Goal: Check status: Verify the current state of an ongoing process or item

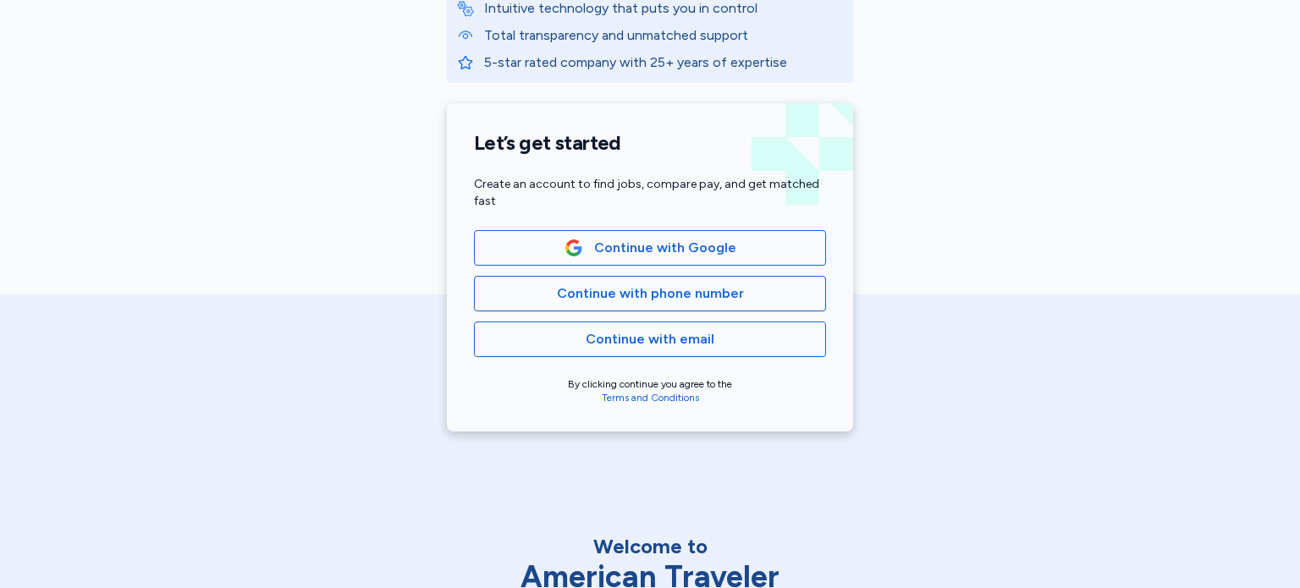
scroll to position [310, 0]
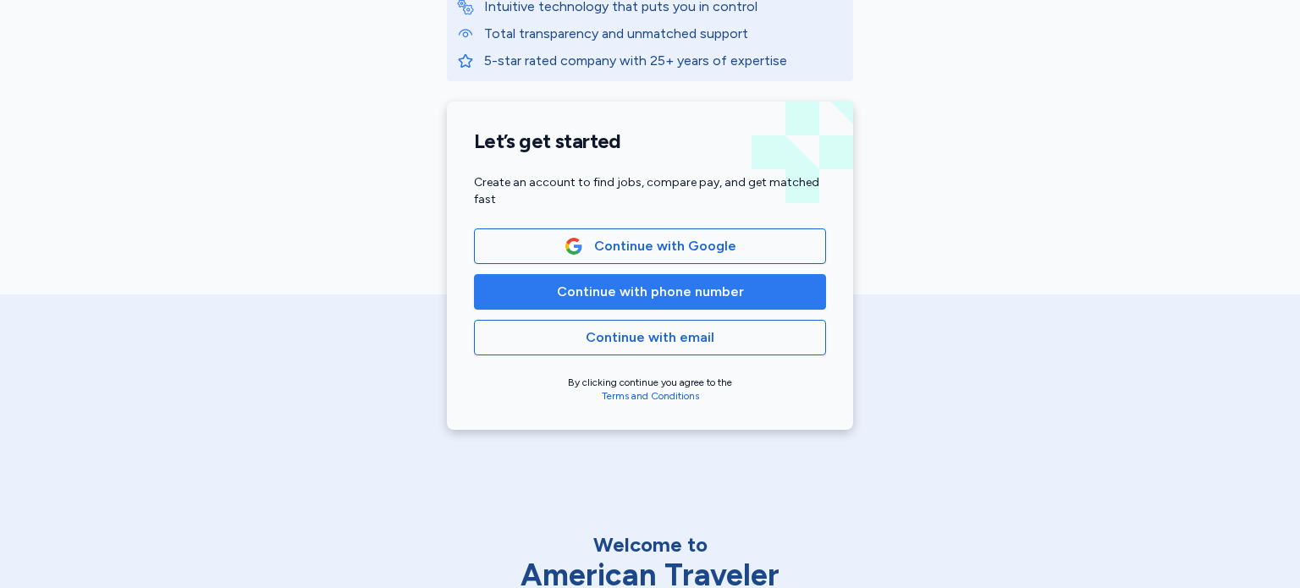
click at [626, 283] on span "Continue with phone number" at bounding box center [650, 292] width 187 height 20
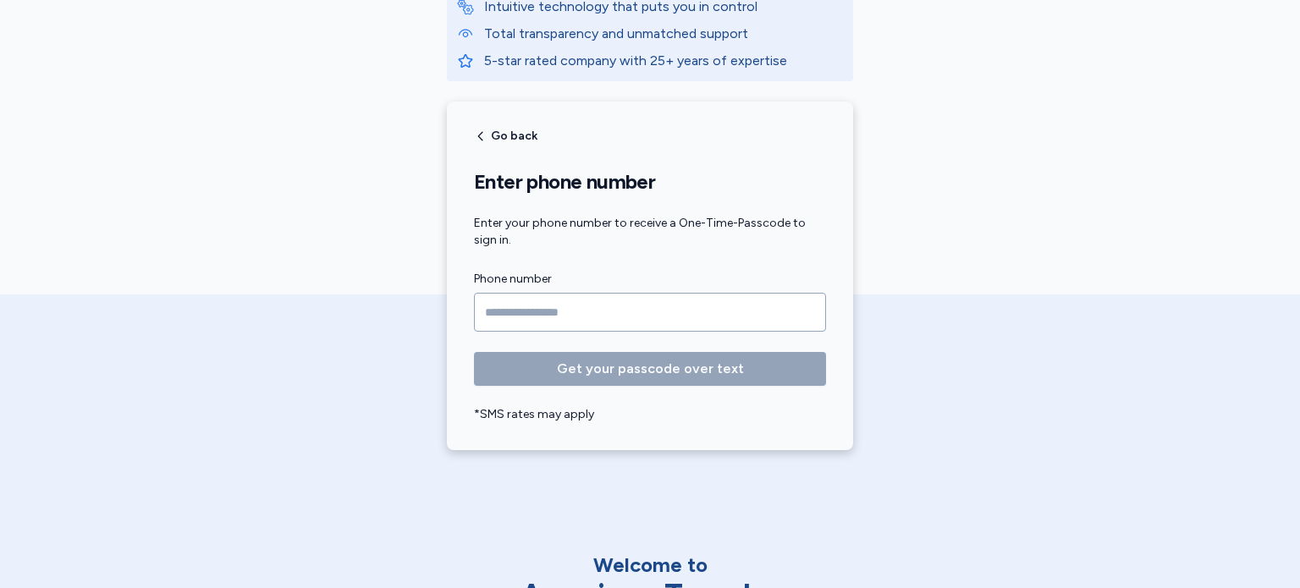
click at [481, 344] on form "Phone number Get your passcode over text *SMS rates may apply" at bounding box center [650, 346] width 352 height 154
click at [511, 311] on input "Phone number" at bounding box center [650, 312] width 352 height 39
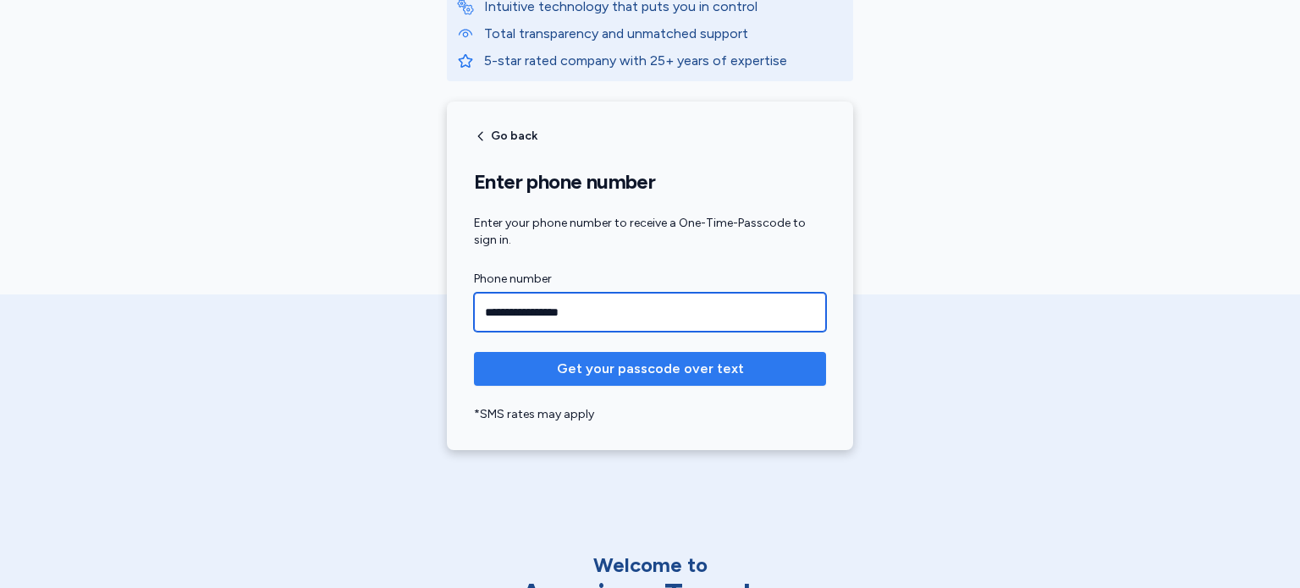
type input "**********"
click at [697, 380] on button "Get your passcode over text" at bounding box center [650, 369] width 352 height 34
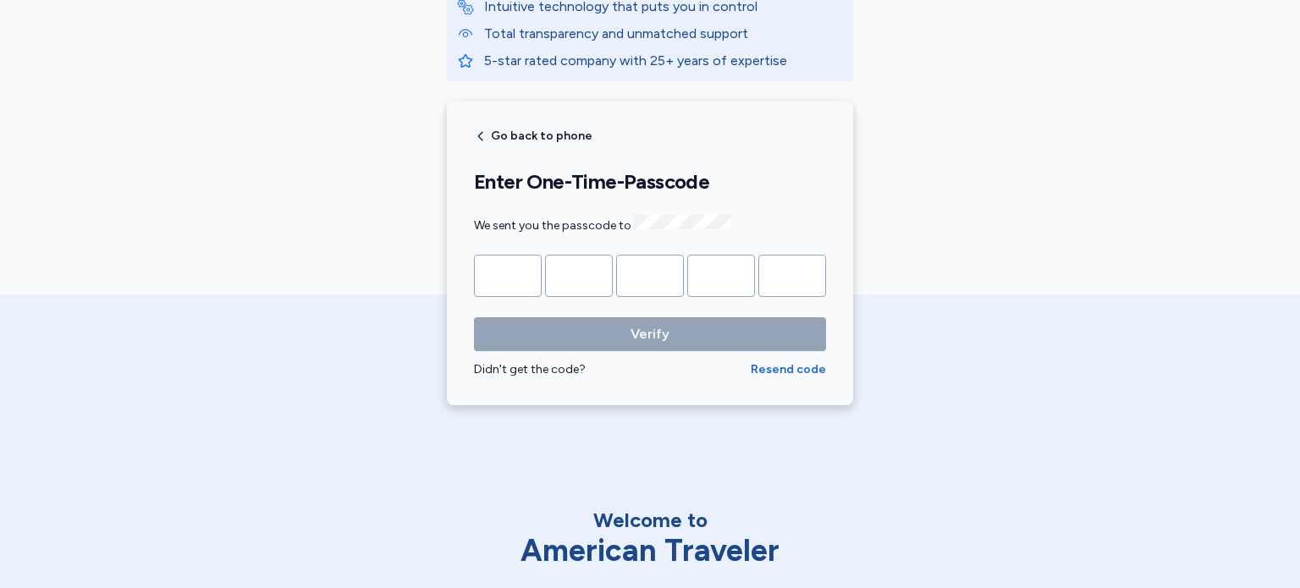
type input "*"
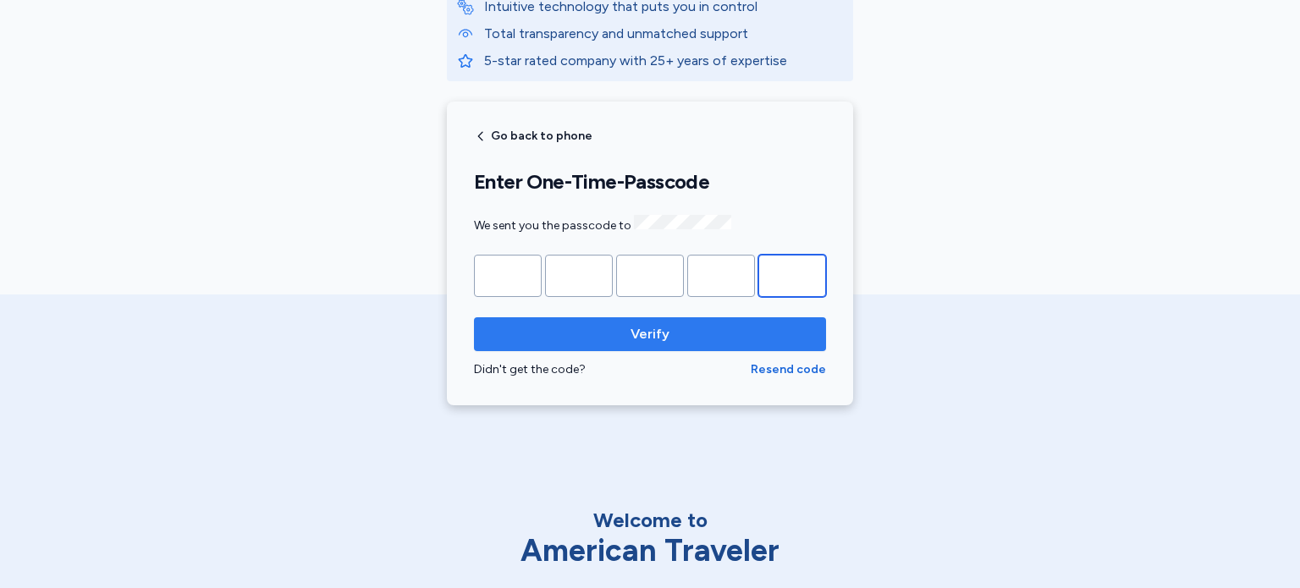
type input "*"
click at [683, 331] on span "Verify" at bounding box center [649, 334] width 325 height 20
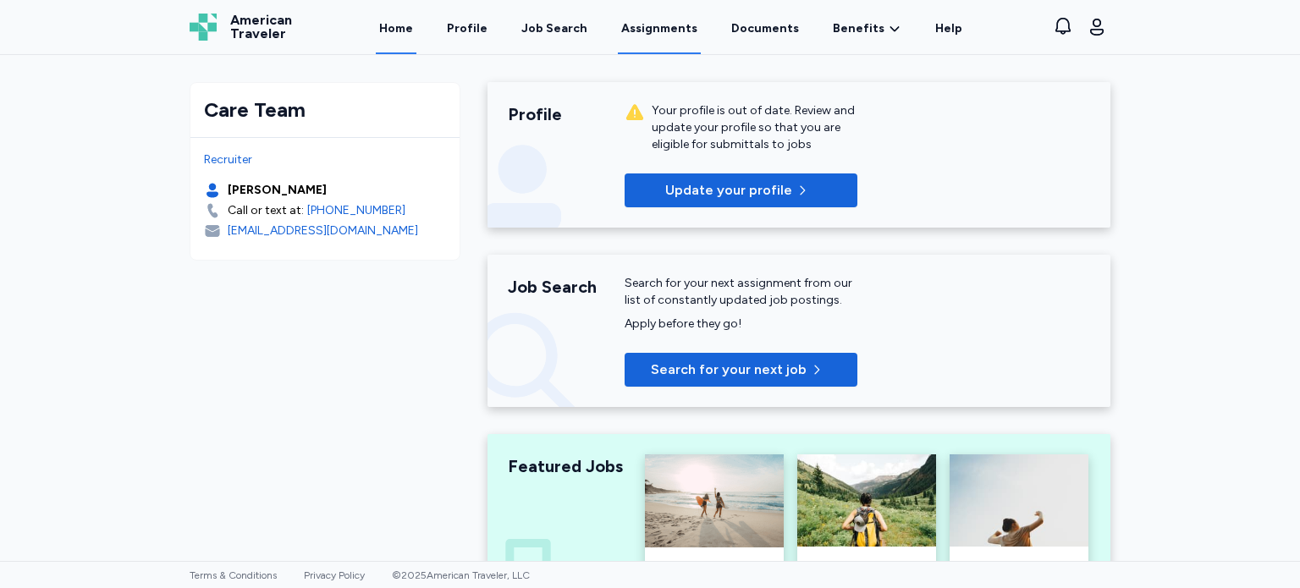
click at [675, 36] on link "Assignments" at bounding box center [659, 28] width 83 height 52
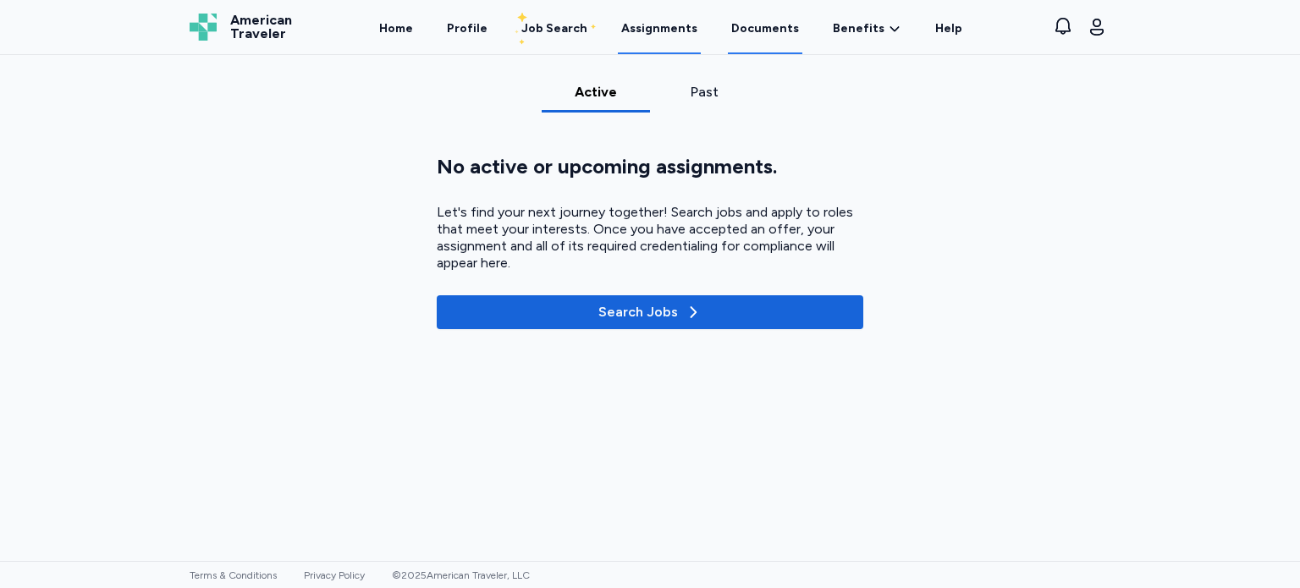
click at [779, 32] on link "Documents" at bounding box center [765, 28] width 74 height 52
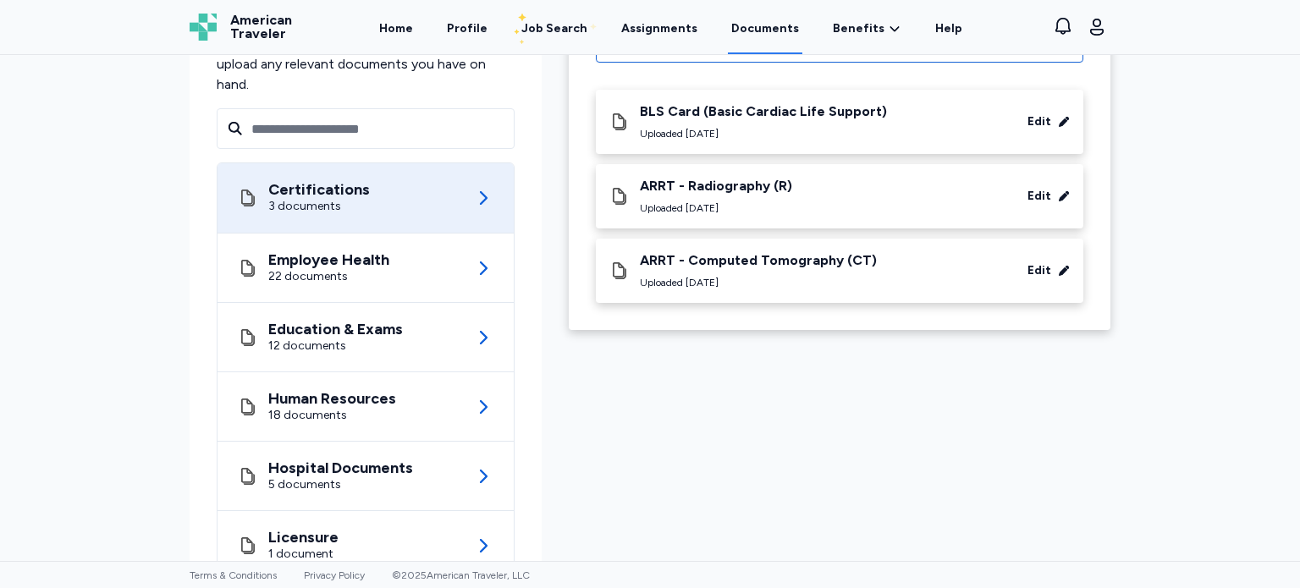
scroll to position [144, 0]
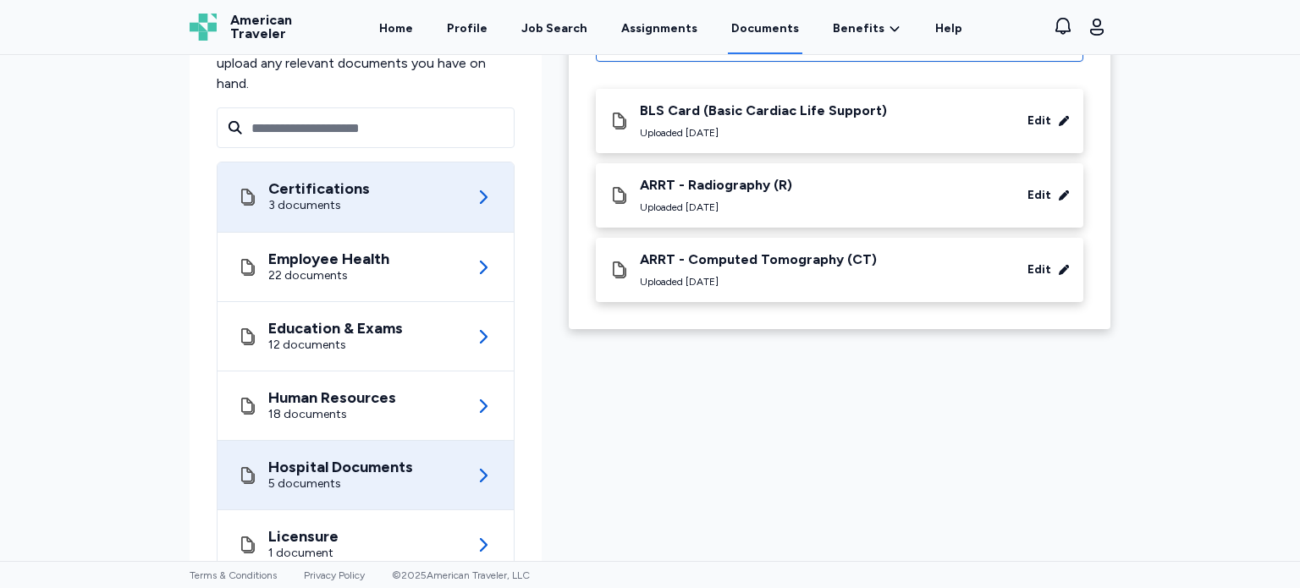
click at [421, 466] on div "Hospital Documents 5 documents" at bounding box center [366, 475] width 256 height 69
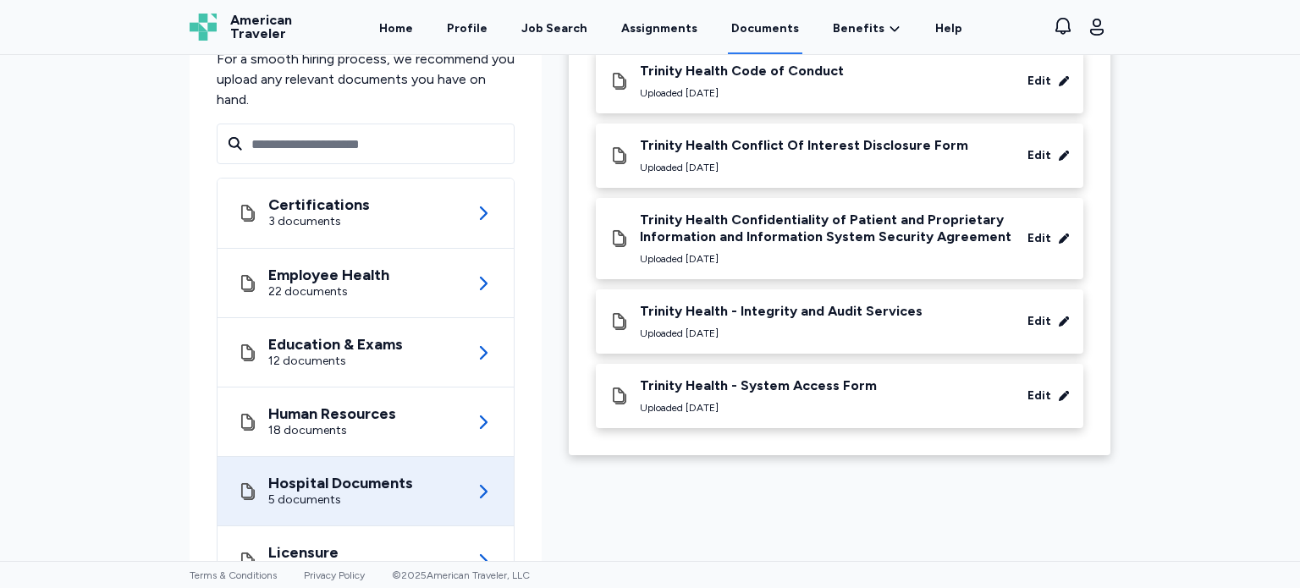
scroll to position [139, 0]
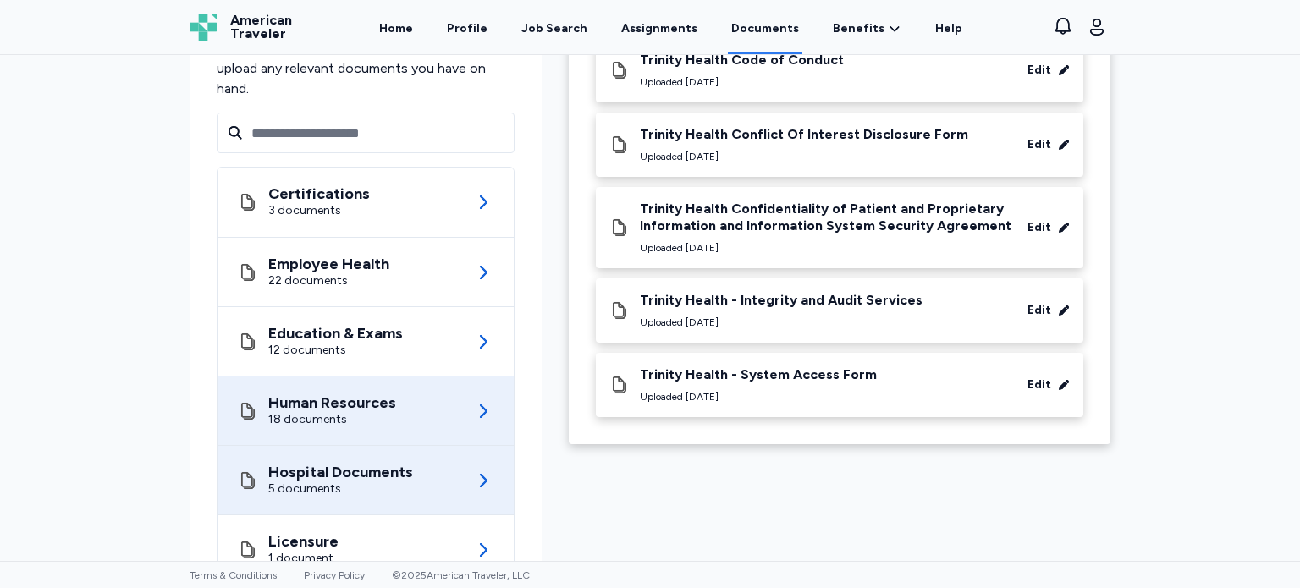
click at [426, 412] on div "Human Resources 18 documents" at bounding box center [366, 411] width 256 height 69
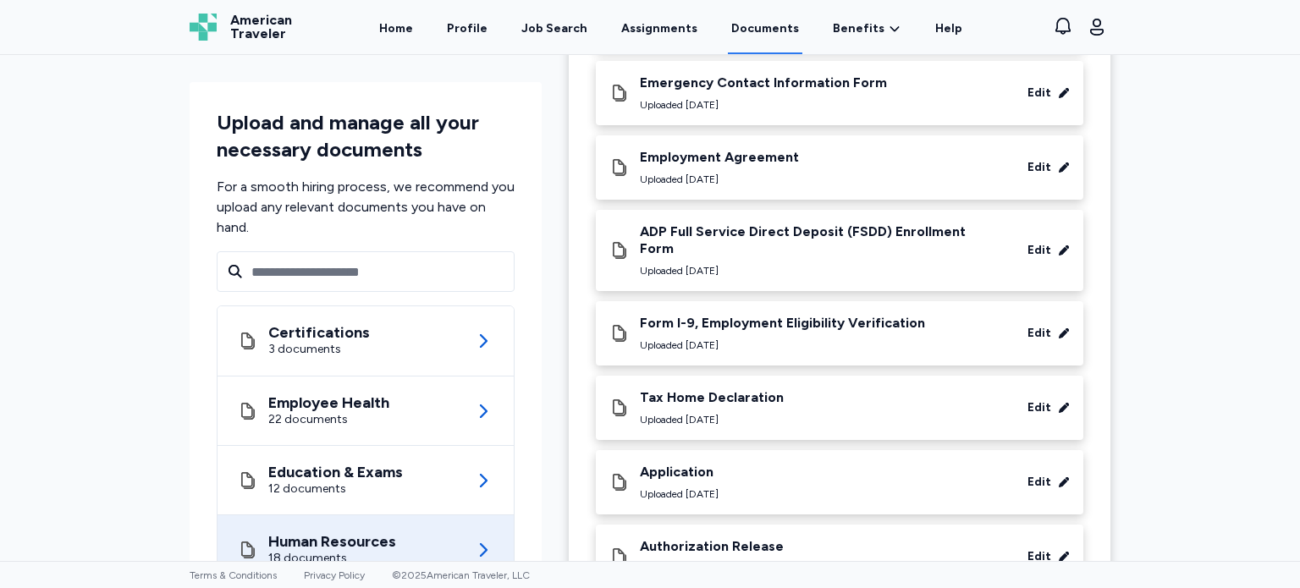
scroll to position [247, 0]
click at [790, 165] on div "Employment Agreement Uploaded [DATE] Edit" at bounding box center [839, 166] width 460 height 37
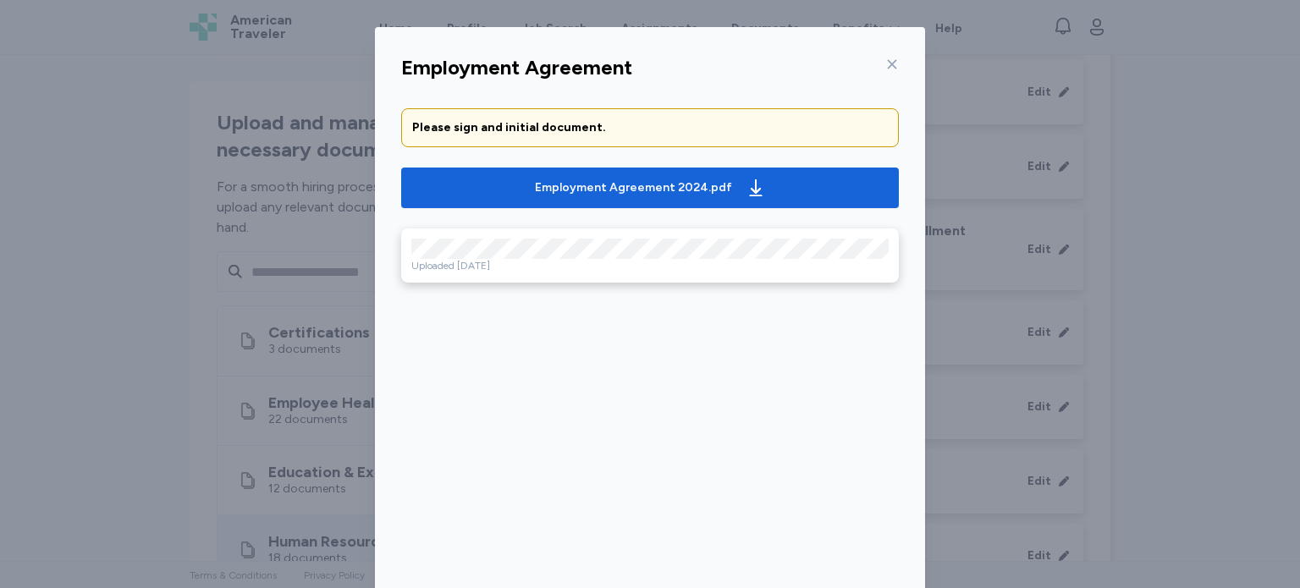
click at [885, 60] on icon at bounding box center [892, 65] width 14 height 14
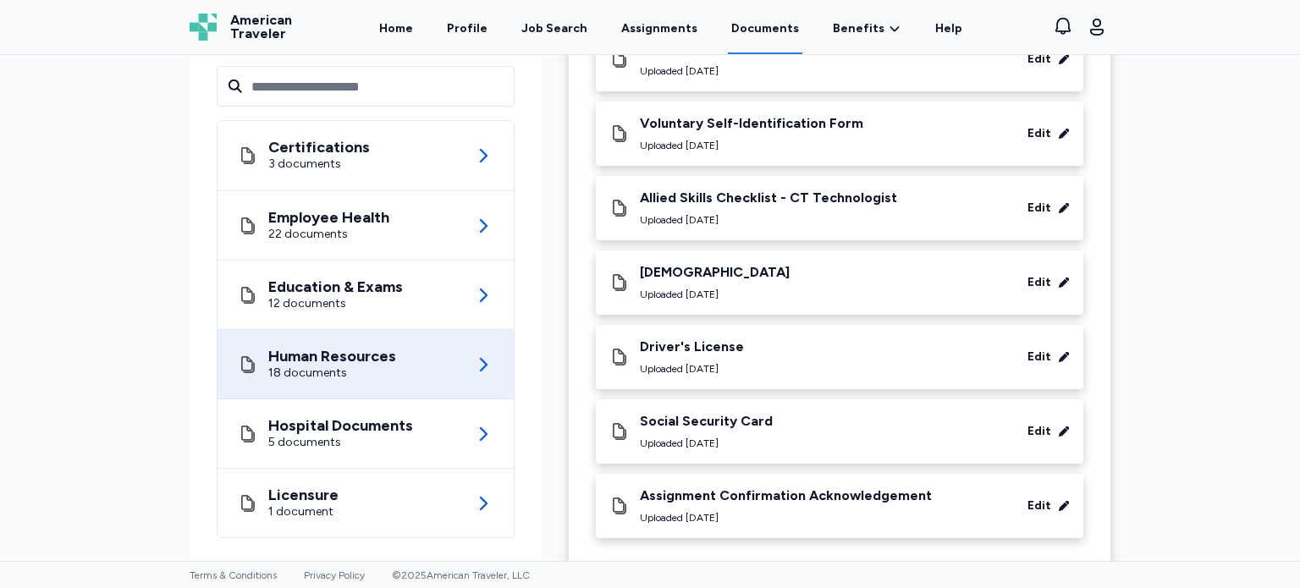
scroll to position [1041, 0]
click at [924, 498] on div "Assignment Confirmation Acknowledgement Uploaded [DATE] Edit" at bounding box center [839, 506] width 460 height 37
